Goal: Communication & Community: Answer question/provide support

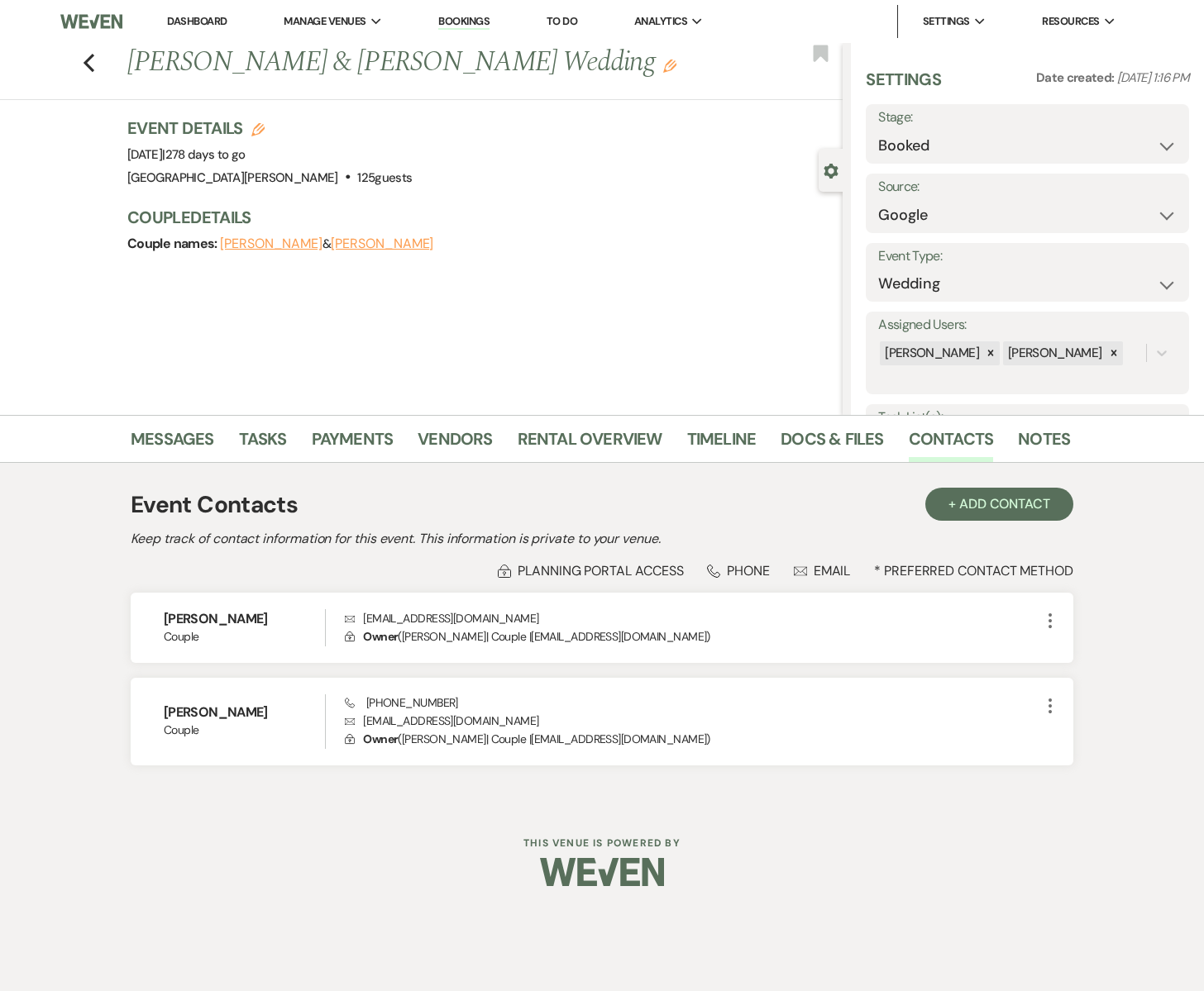
select select "6"
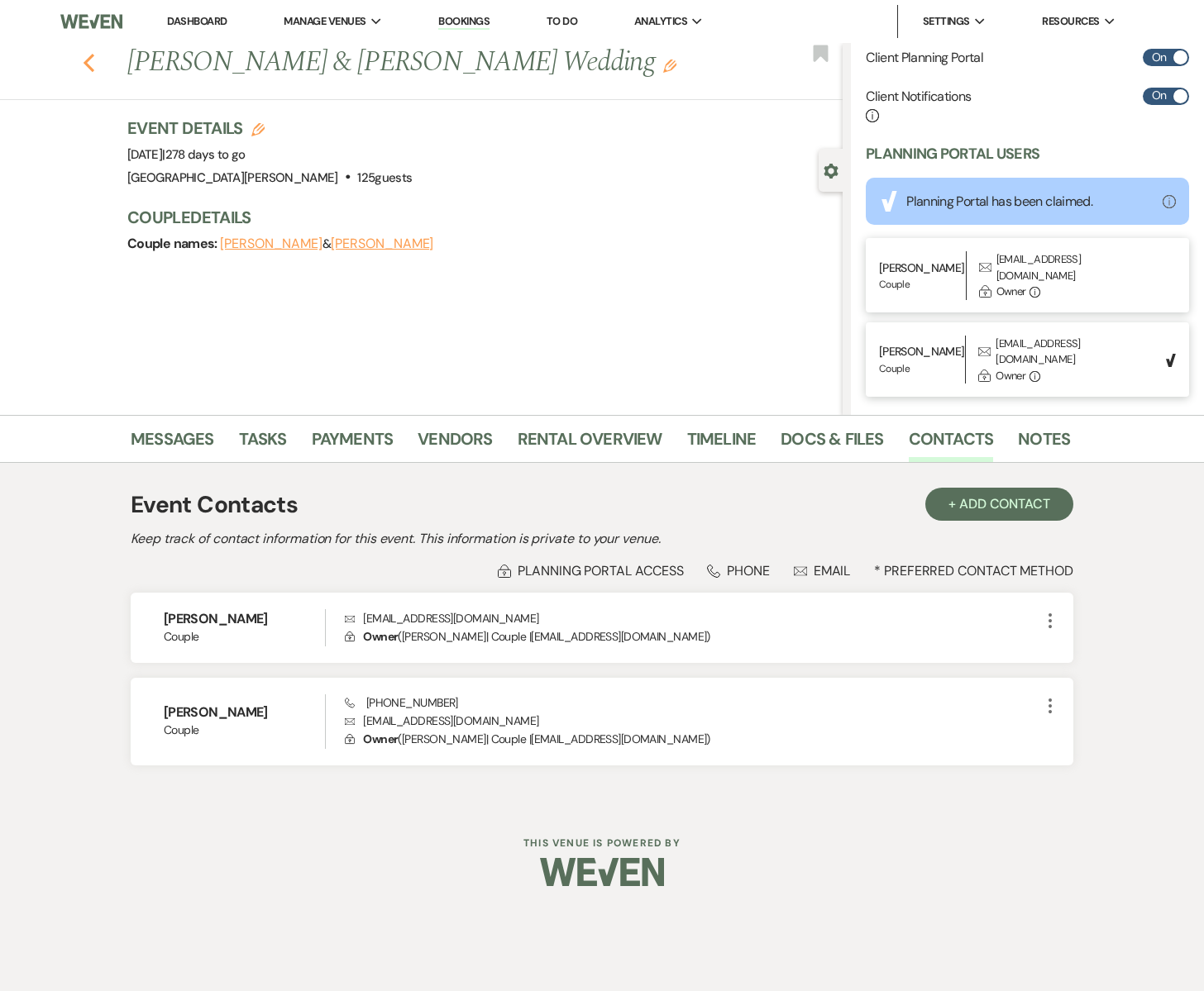
click at [90, 54] on icon "Previous" at bounding box center [89, 63] width 12 height 20
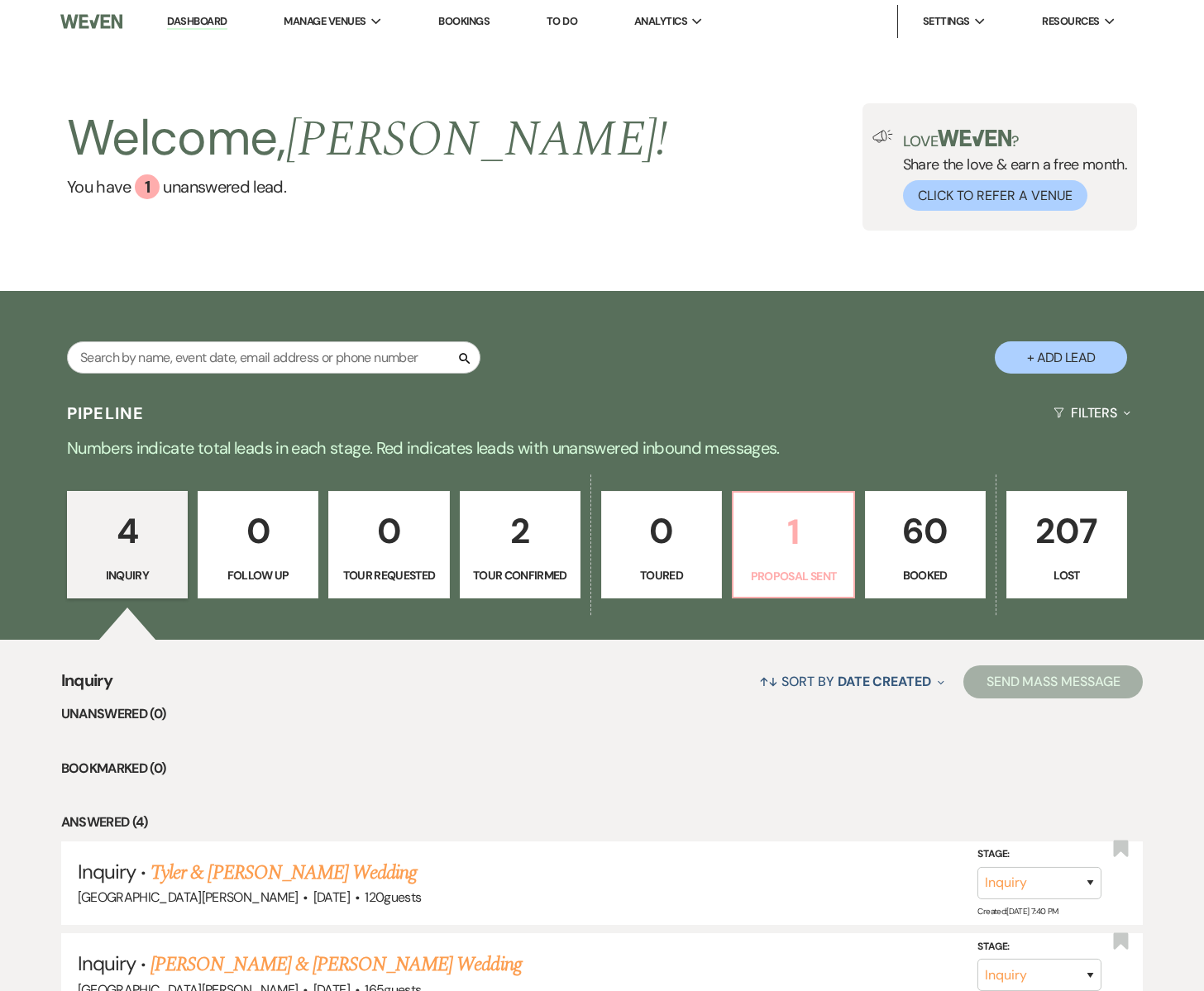
click at [773, 534] on p "1" at bounding box center [793, 532] width 99 height 56
select select "6"
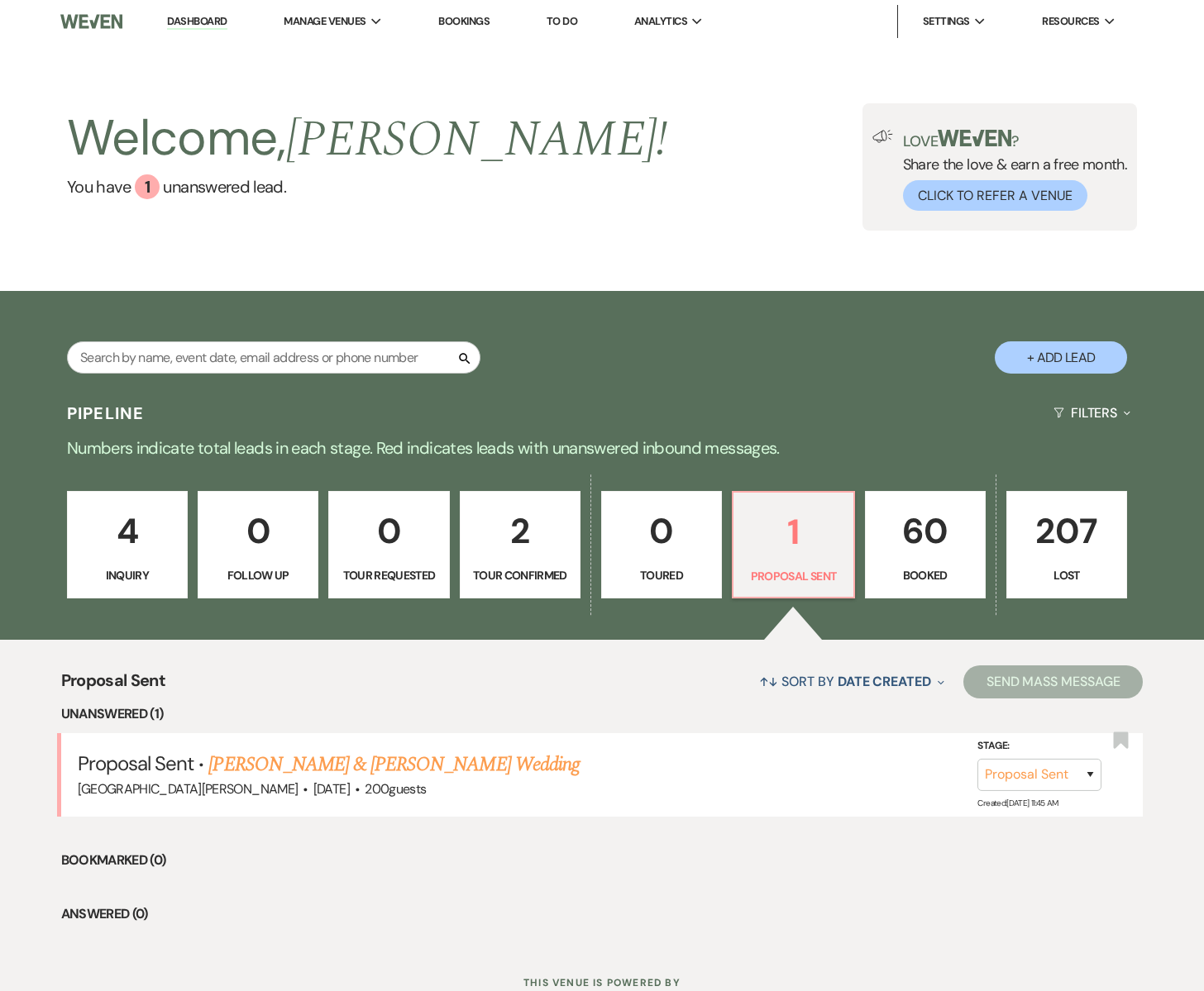
drag, startPoint x: 340, startPoint y: 756, endPoint x: 351, endPoint y: 752, distance: 11.7
click at [340, 756] on link "[PERSON_NAME] & [PERSON_NAME] Wedding" at bounding box center [394, 765] width 371 height 30
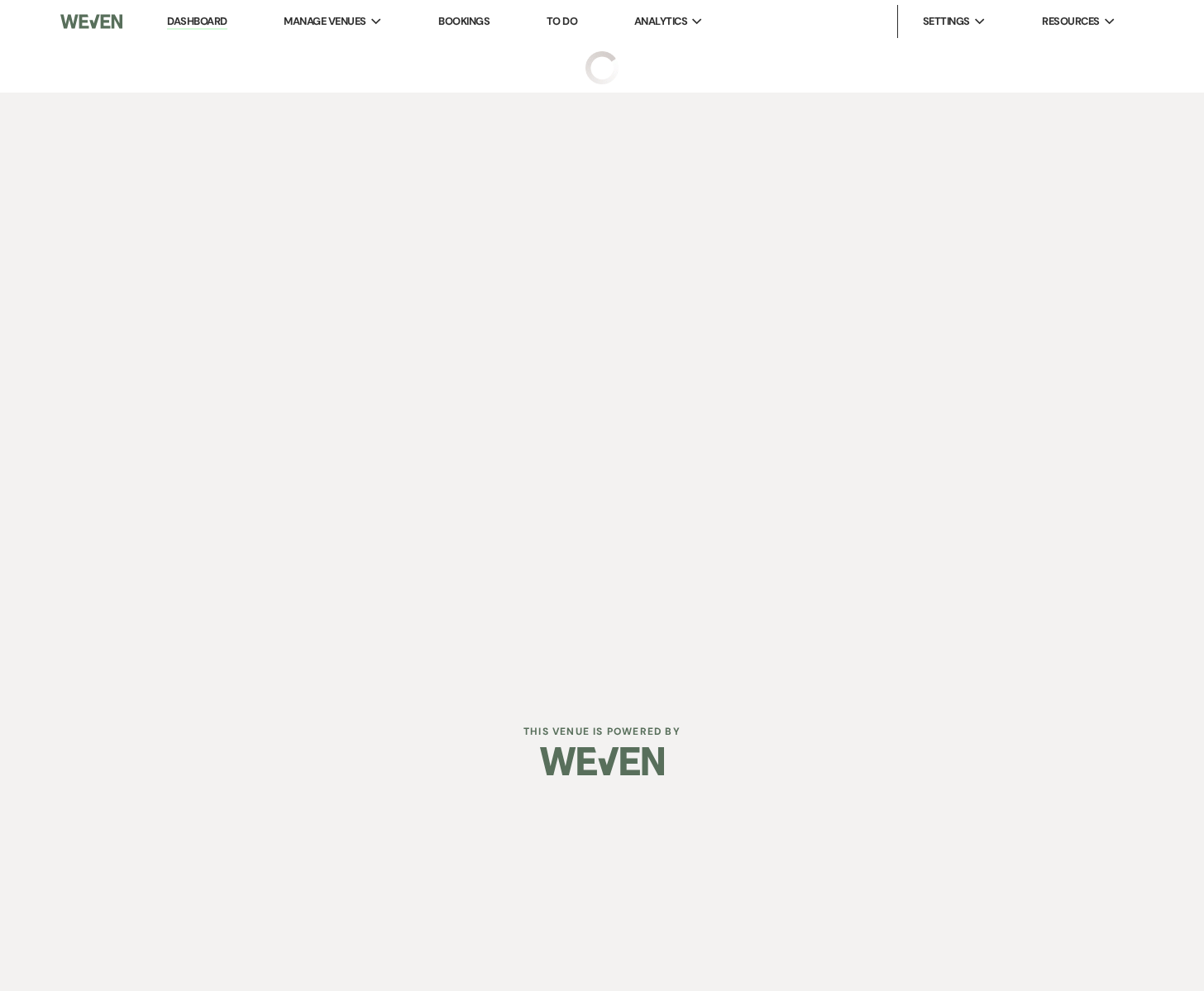
select select "6"
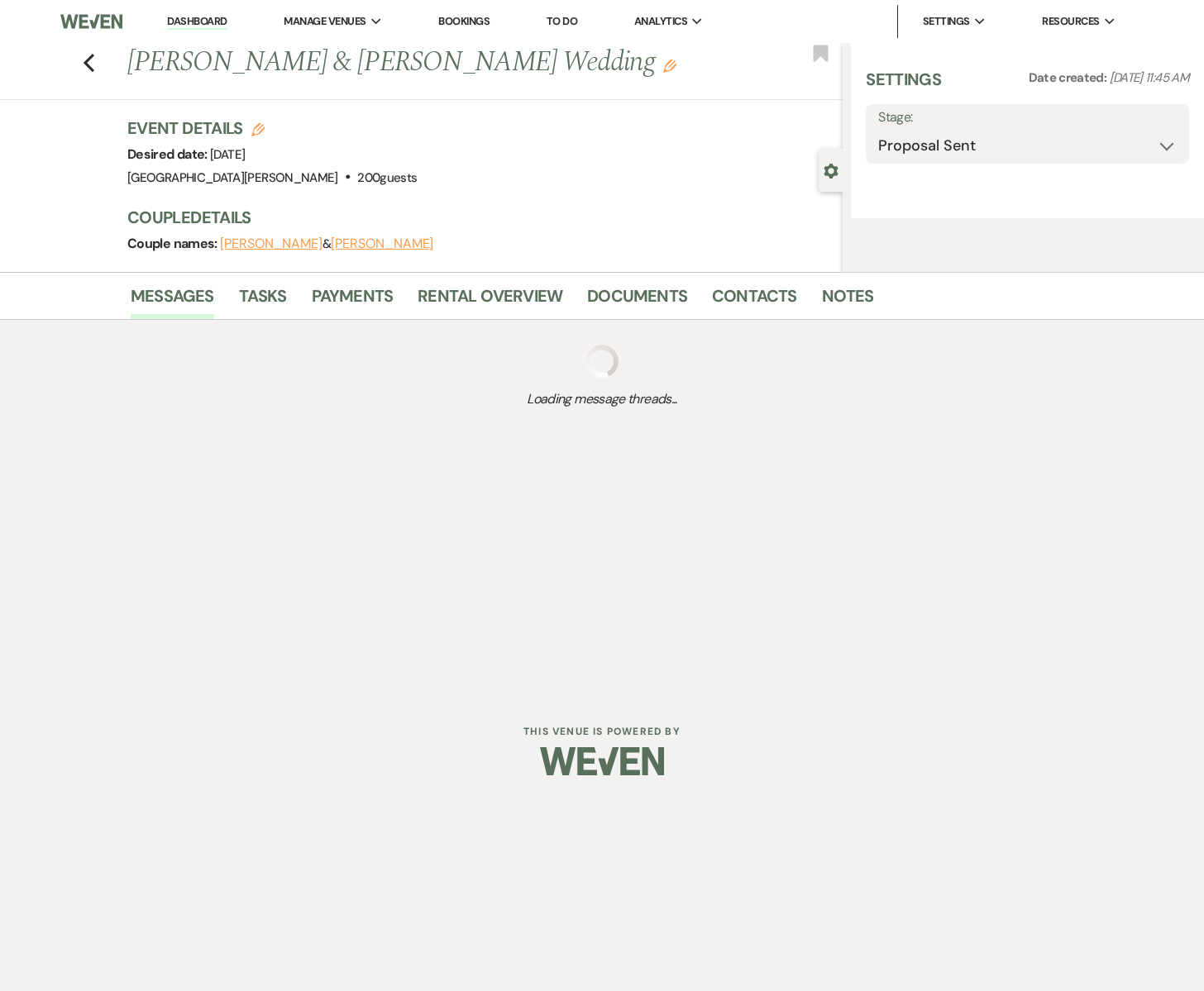
select select "5"
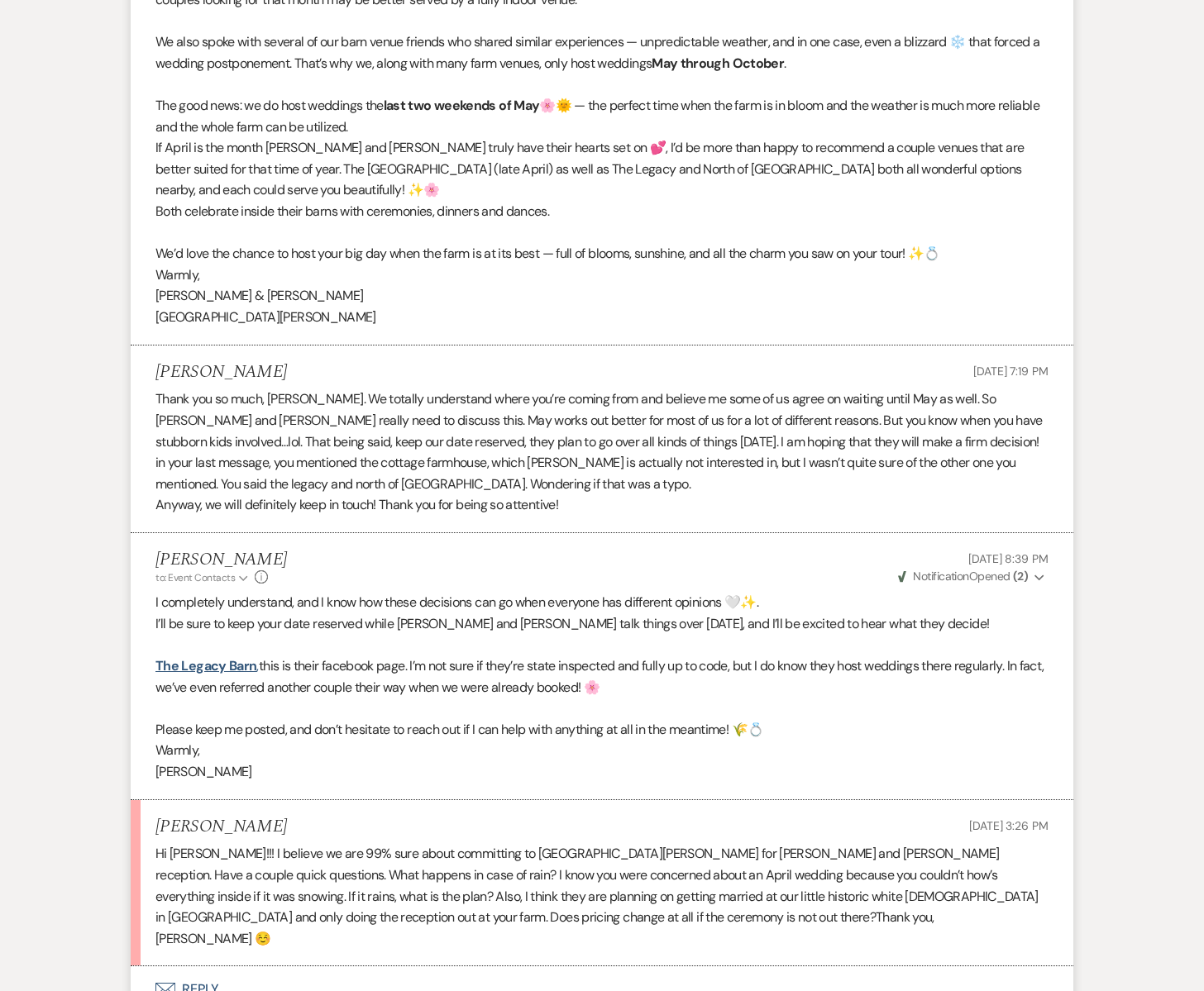
scroll to position [3172, 0]
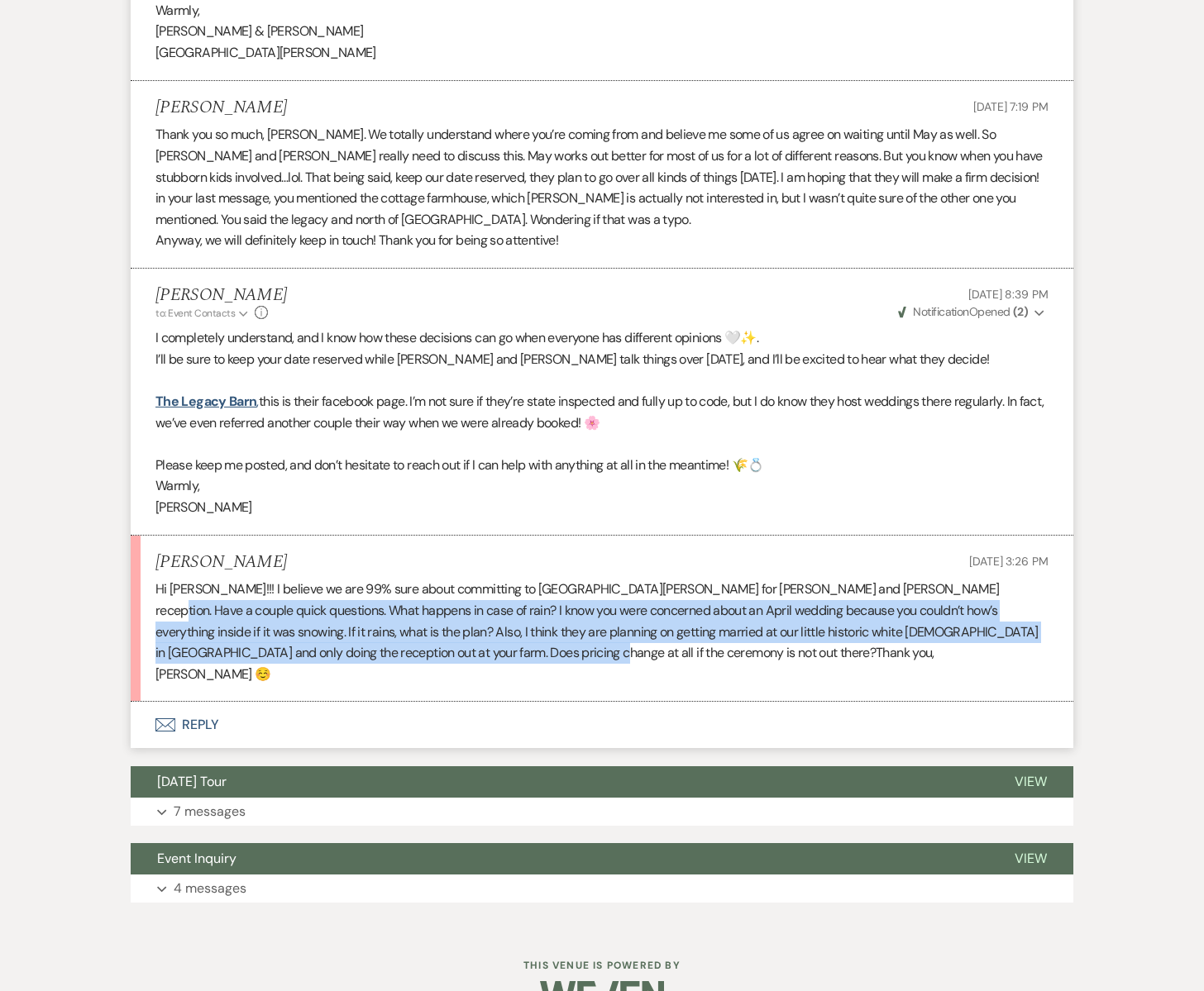
drag, startPoint x: 922, startPoint y: 543, endPoint x: 934, endPoint y: 602, distance: 60.2
click at [934, 602] on div "Hi [PERSON_NAME]!!! I believe we are 99% sure about committing to [GEOGRAPHIC_D…" at bounding box center [602, 631] width 893 height 105
copy div "What happens in case of rain? I know you were concerned about an April wedding …"
click at [200, 702] on button "Envelope Reply" at bounding box center [602, 725] width 943 height 47
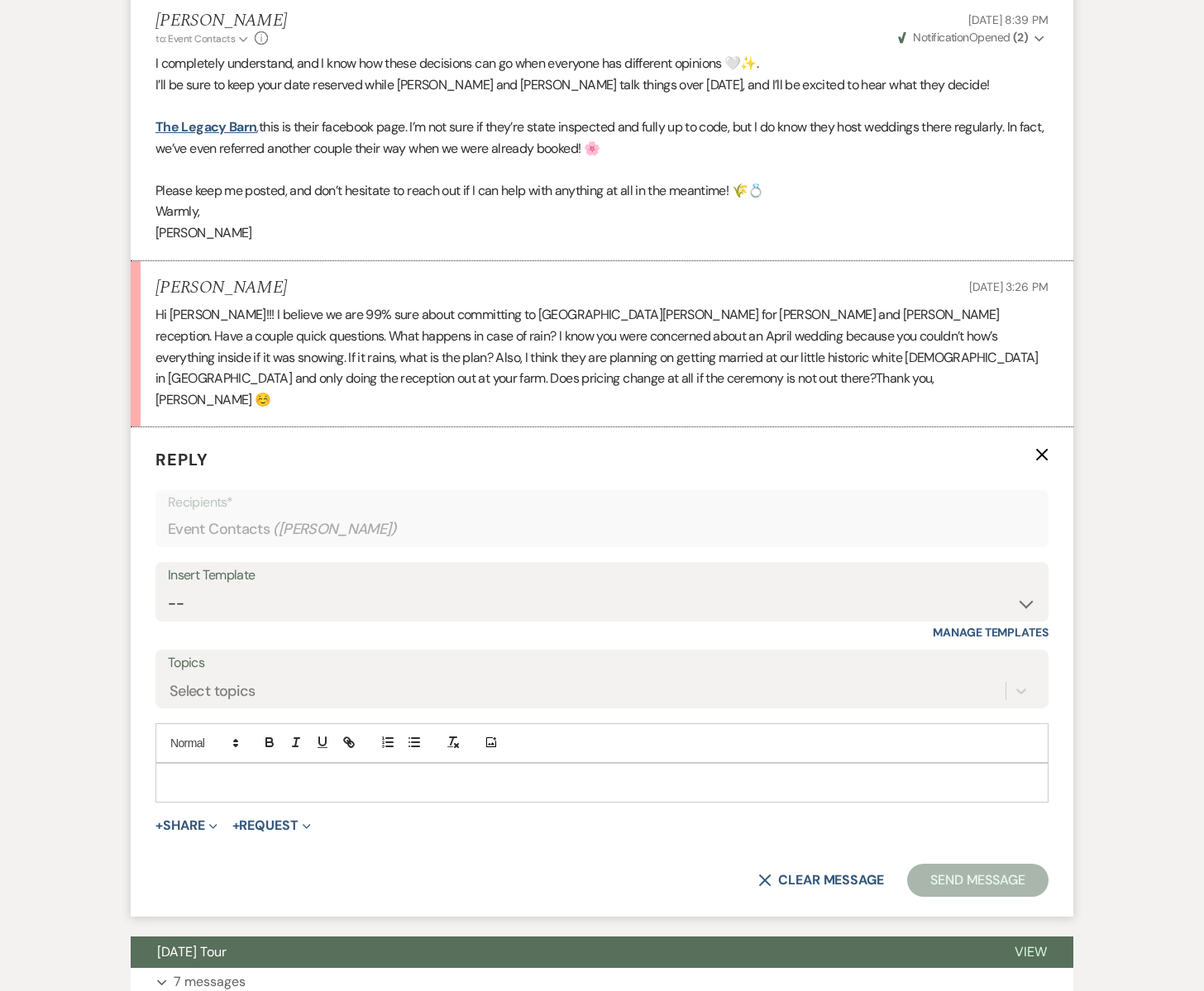
scroll to position [3470, 0]
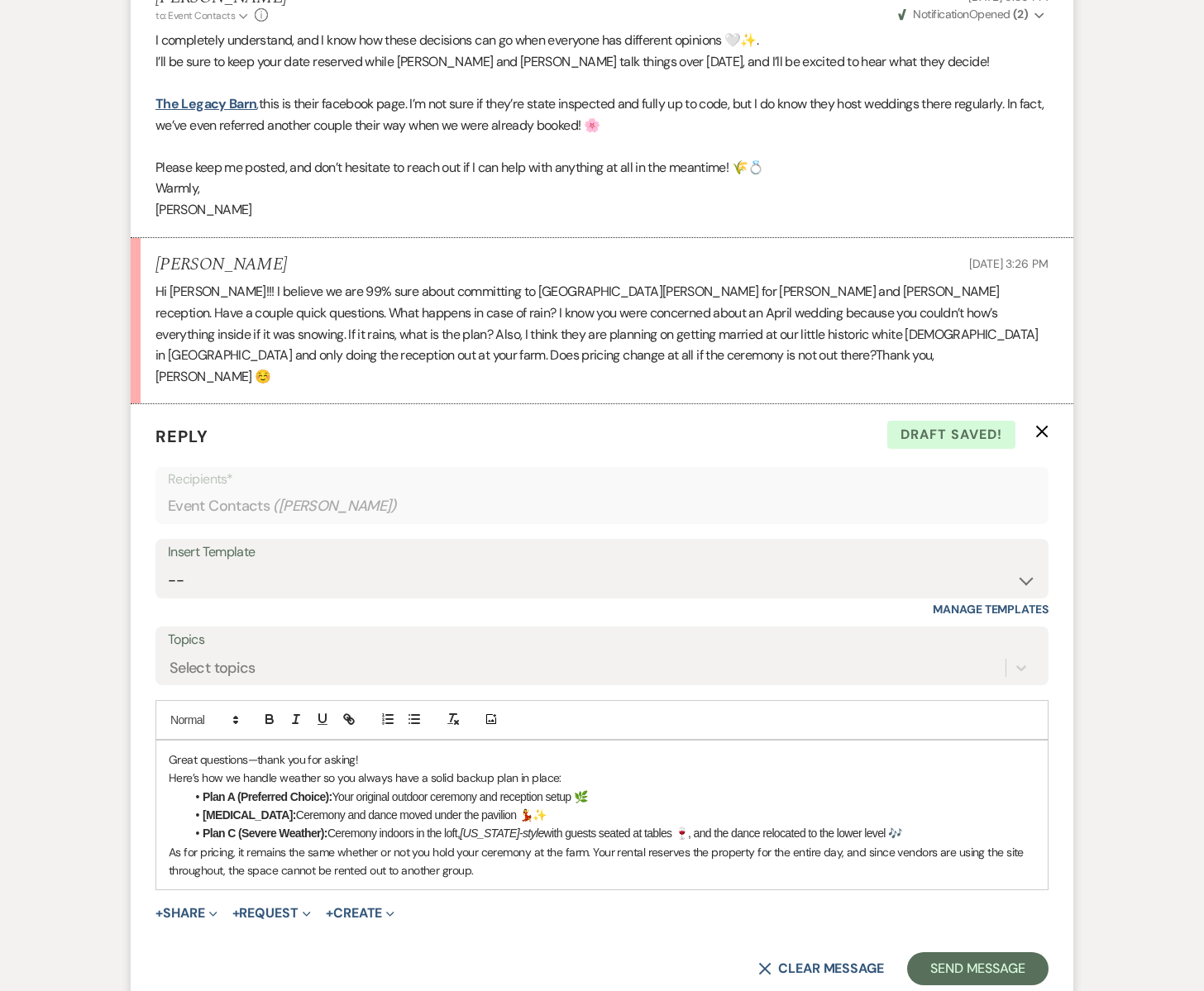
click at [364, 751] on p "Great questions—thank you for asking!" at bounding box center [602, 760] width 867 height 18
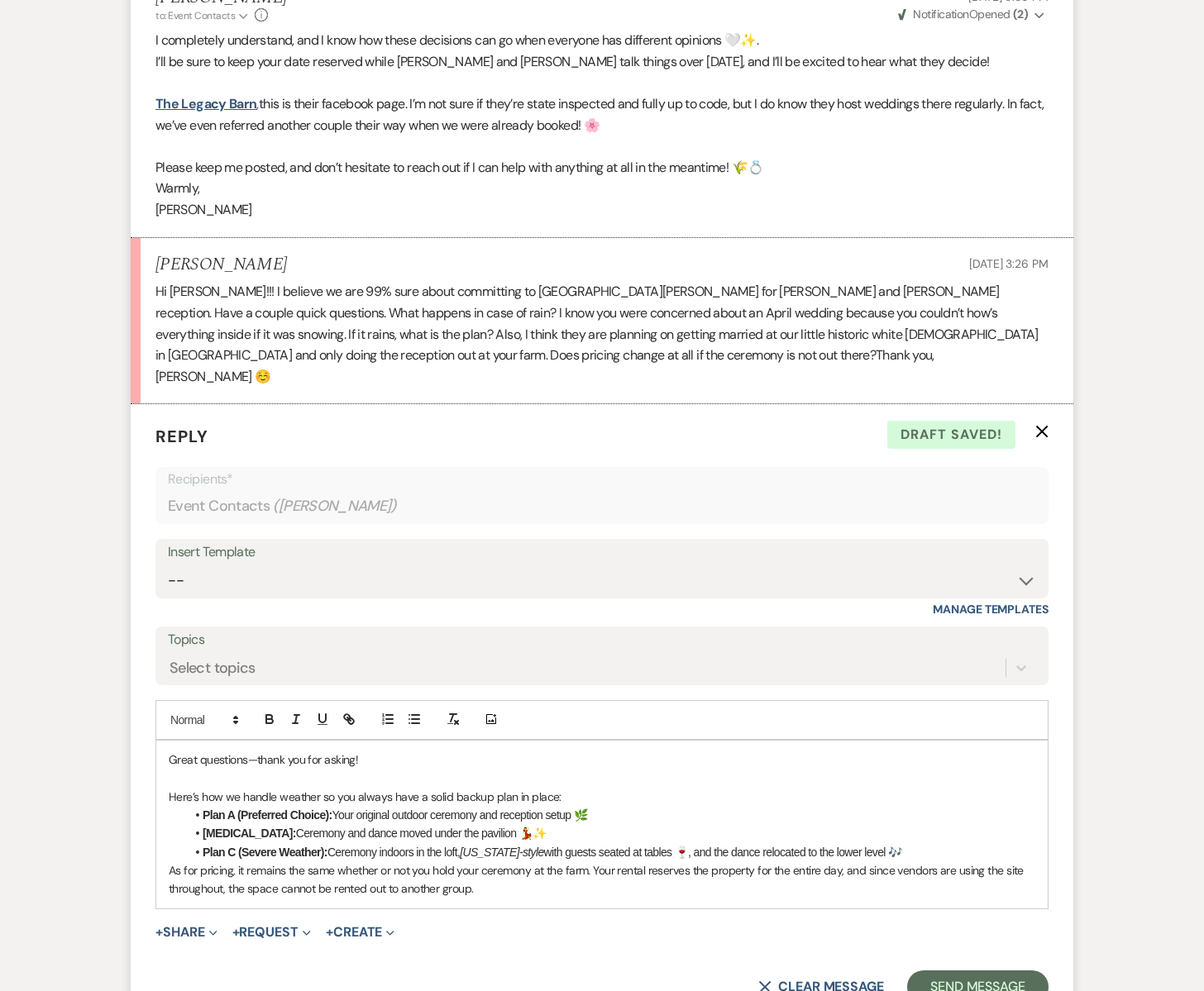
click at [168, 741] on div "Great questions—thank you for asking! Here’s how we handle weather so you alway…" at bounding box center [602, 825] width 892 height 168
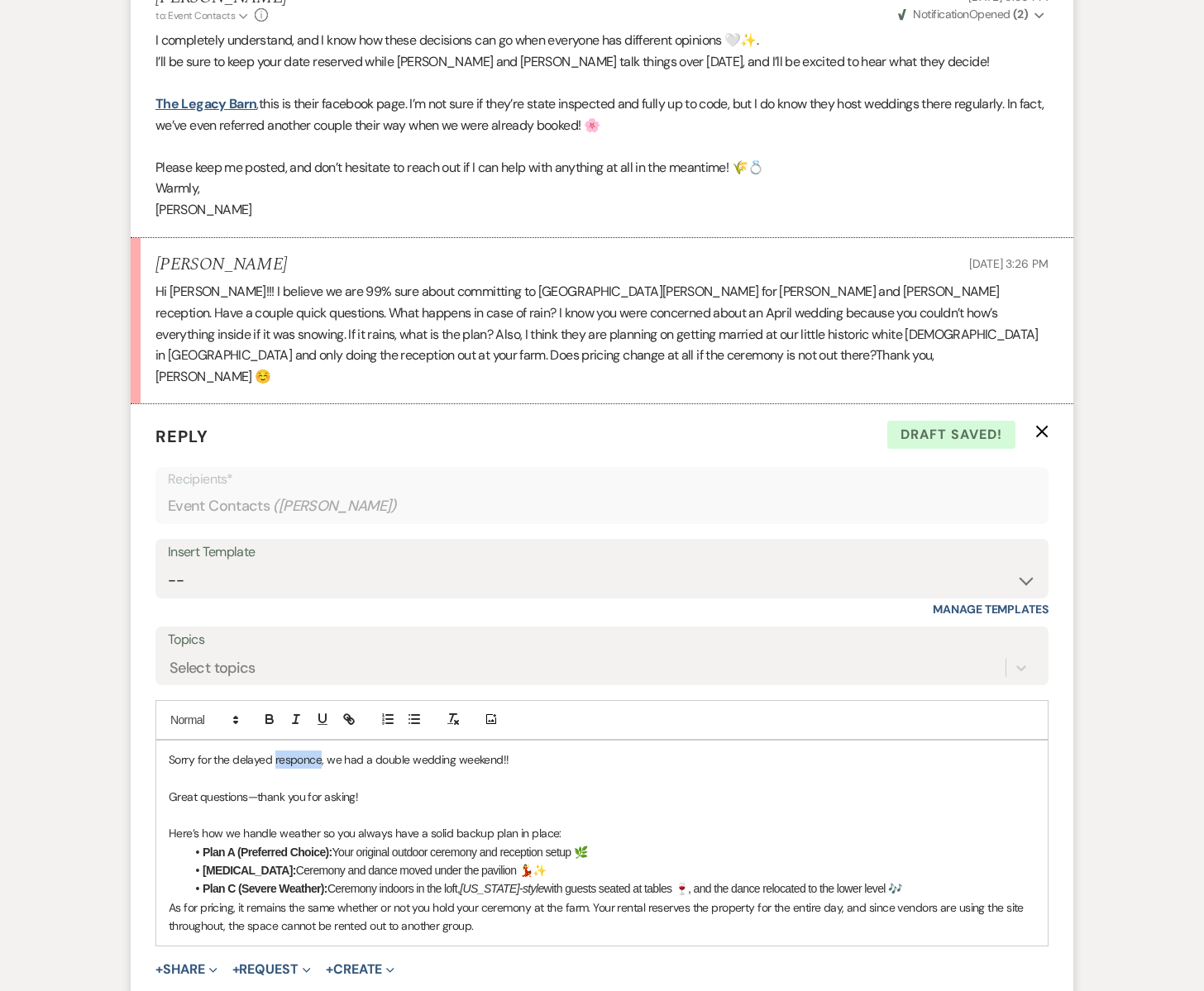
click at [283, 751] on p "Sorry for the delayed responce, we had a double wedding weekend!!" at bounding box center [602, 760] width 867 height 18
click at [315, 751] on p "Sorry for the delayed responce, we had a double wedding weekend!!" at bounding box center [602, 760] width 867 height 18
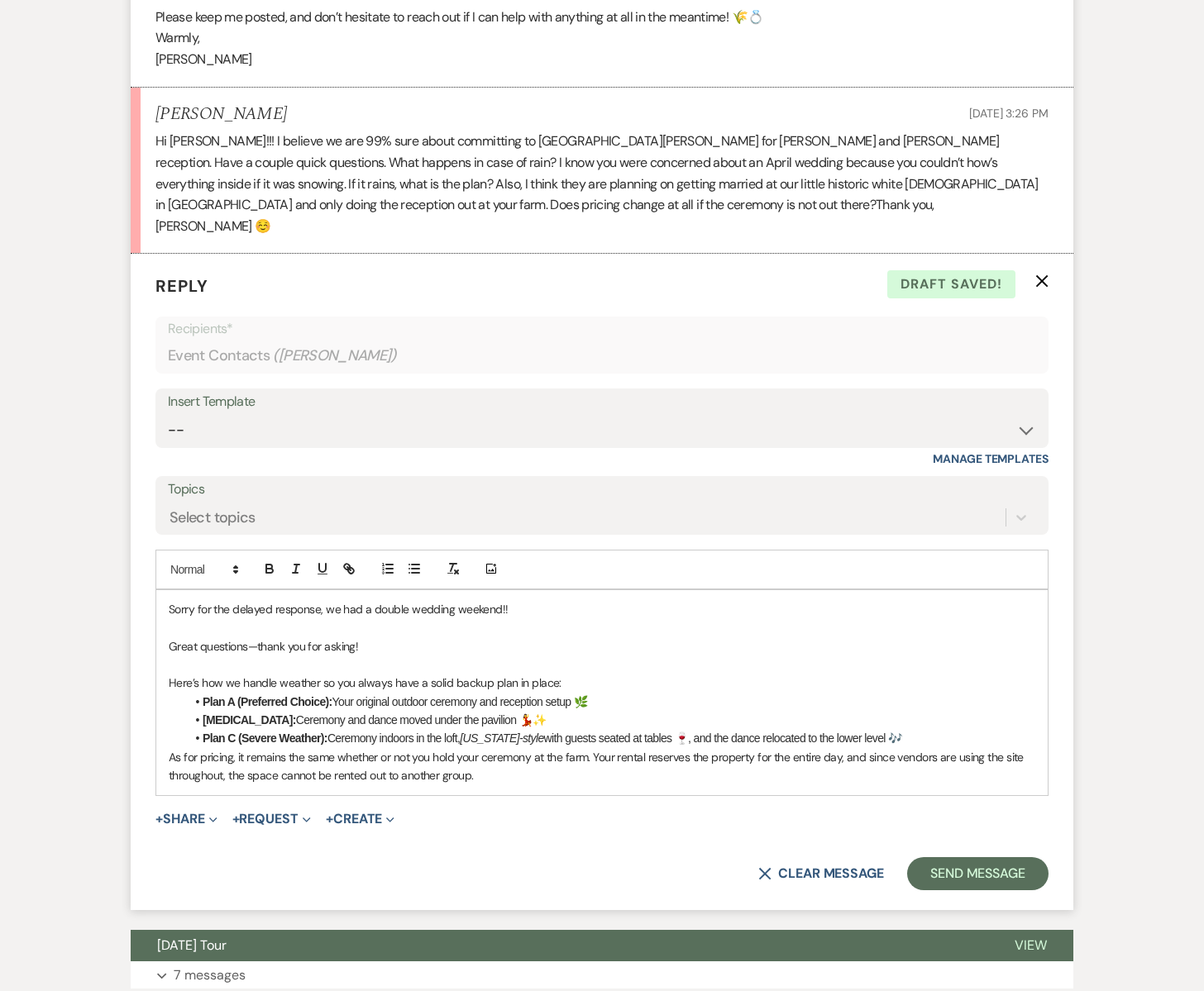
scroll to position [3621, 0]
click at [493, 748] on p "As for pricing, it remains the same whether or not you hold your ceremony at th…" at bounding box center [602, 766] width 867 height 37
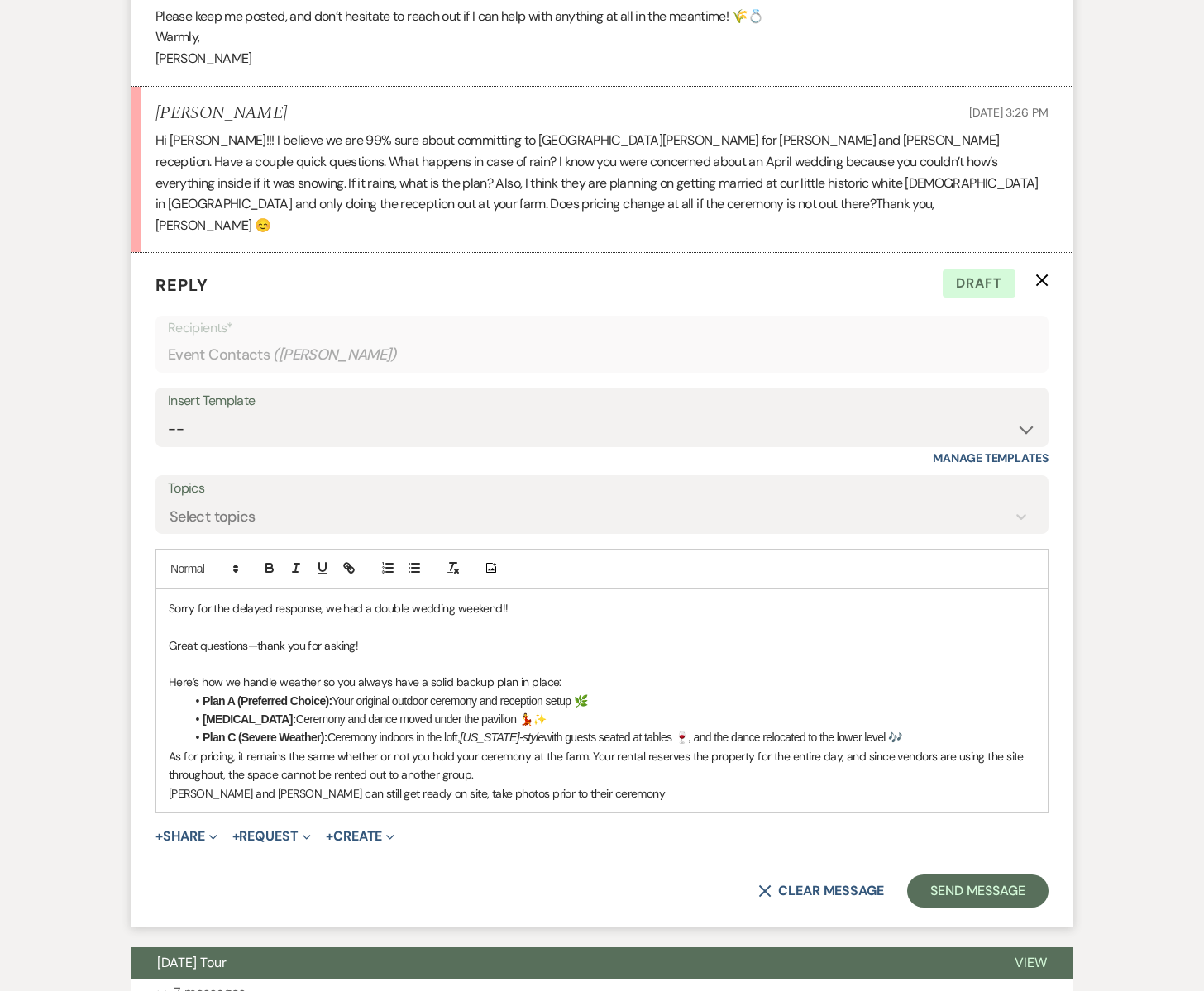
click at [366, 785] on p "[PERSON_NAME] and [PERSON_NAME] can still get ready on site, take photos prior …" at bounding box center [602, 794] width 867 height 18
click at [410, 785] on p "[PERSON_NAME] and [PERSON_NAME] can still get ready on site, and take photos pr…" at bounding box center [602, 794] width 867 height 18
click at [639, 785] on p "[PERSON_NAME] and [PERSON_NAME] can still get ready on site, and take wedding p…" at bounding box center [602, 794] width 867 height 18
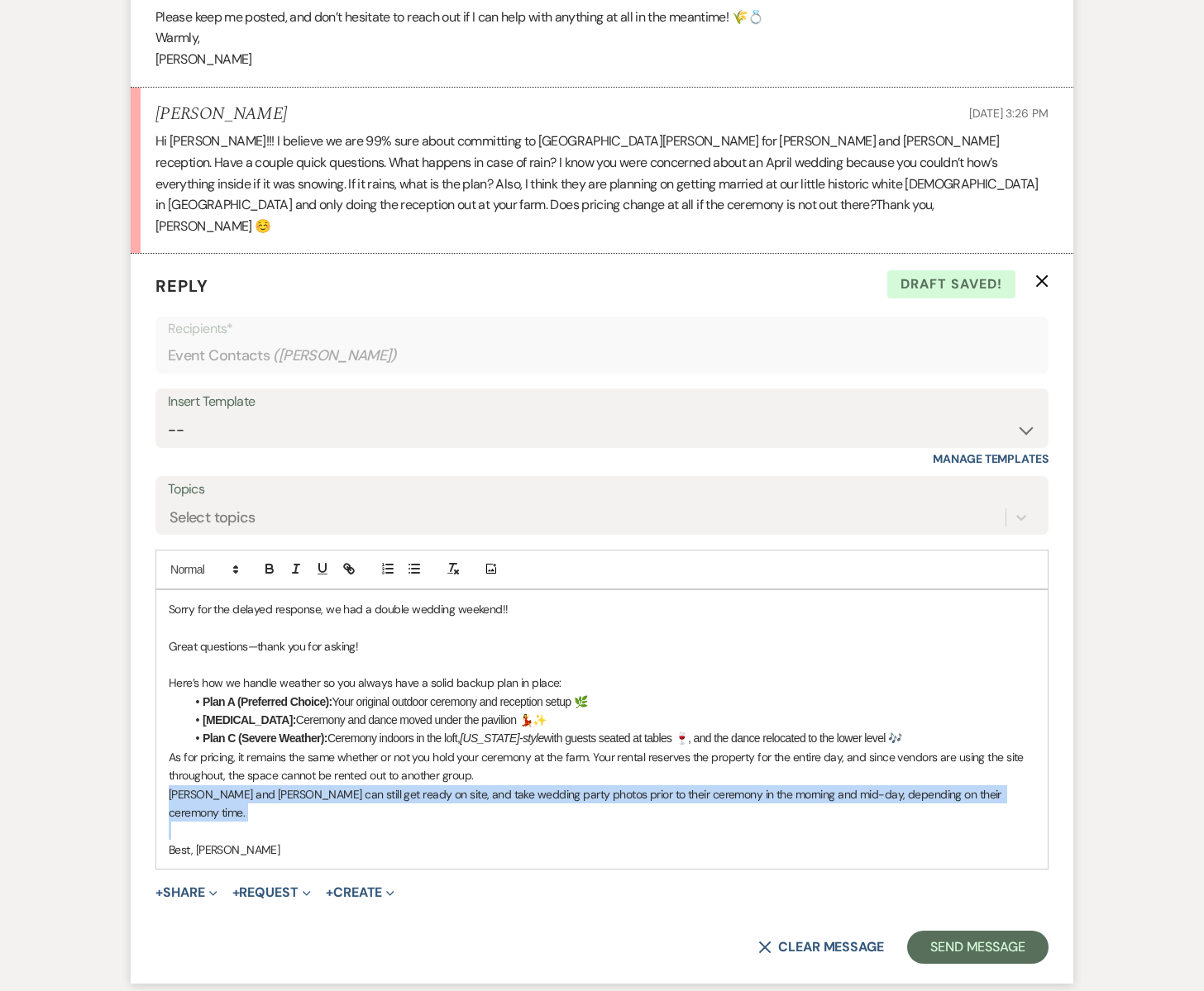
drag, startPoint x: 165, startPoint y: 748, endPoint x: 795, endPoint y: 772, distance: 630.5
click at [795, 772] on div "Sorry for the delayed response, we had a double wedding weekend!! Great questio…" at bounding box center [602, 729] width 892 height 278
copy p "[PERSON_NAME] and [PERSON_NAME] can still get ready on site, and take wedding p…"
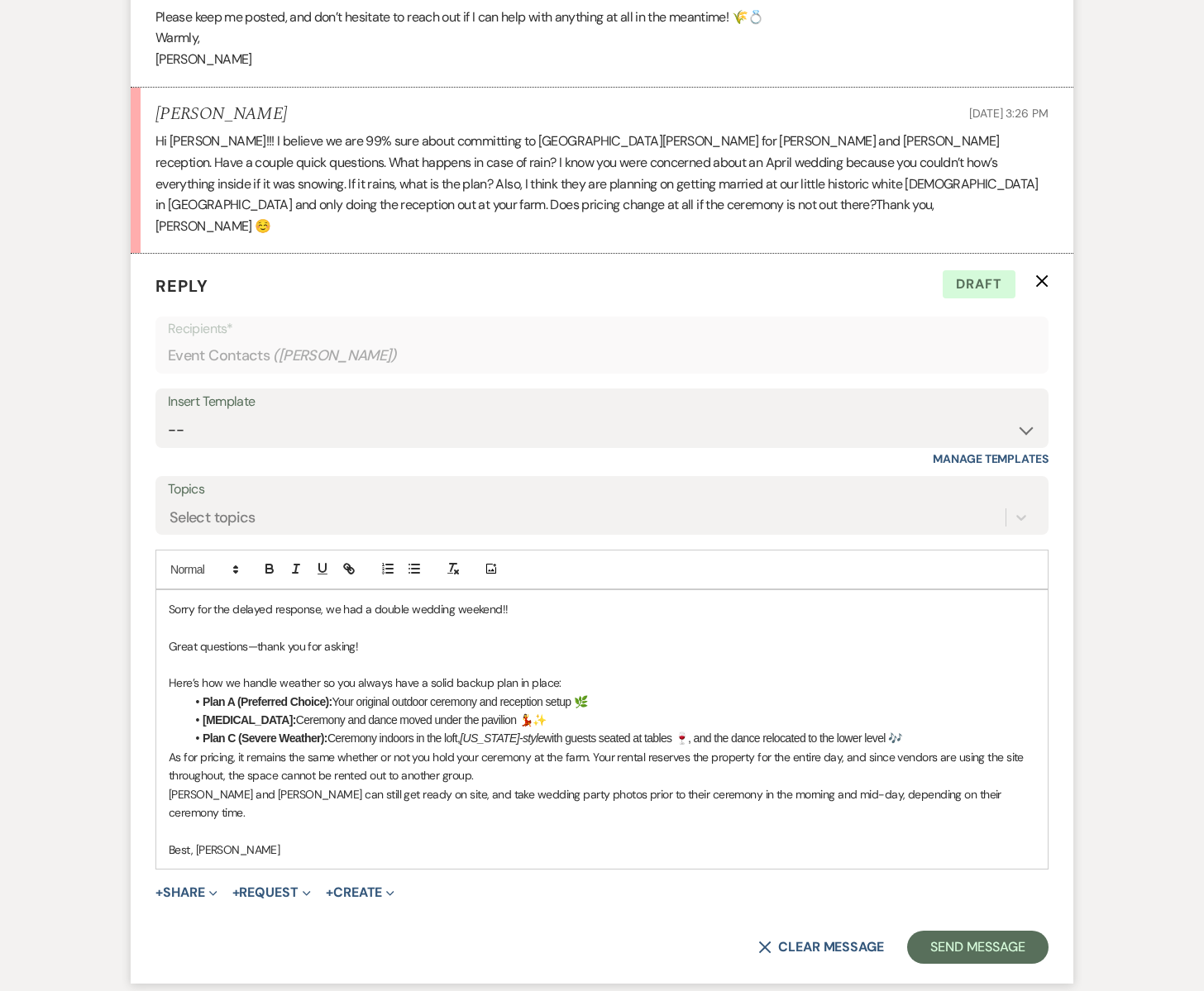
click at [726, 841] on p "Best, [PERSON_NAME]" at bounding box center [602, 850] width 867 height 18
drag, startPoint x: 277, startPoint y: 753, endPoint x: 240, endPoint y: 754, distance: 37.0
click at [240, 785] on p "[PERSON_NAME] and [PERSON_NAME] can still get ready on site, and take wedding p…" at bounding box center [602, 803] width 867 height 37
click at [926, 931] on button "Send Message" at bounding box center [978, 948] width 141 height 33
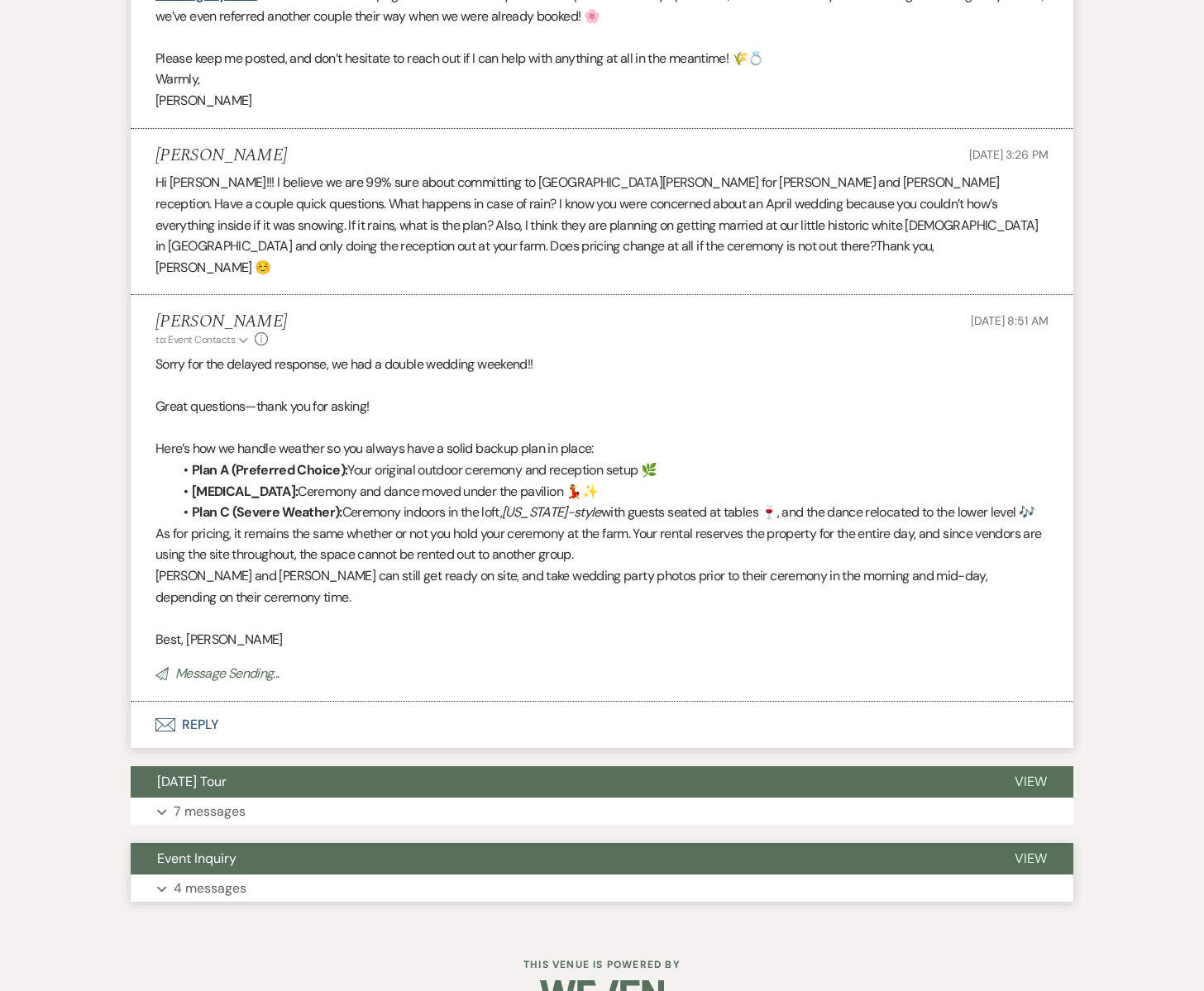
scroll to position [3545, 0]
